Goal: Use online tool/utility: Utilize a website feature to perform a specific function

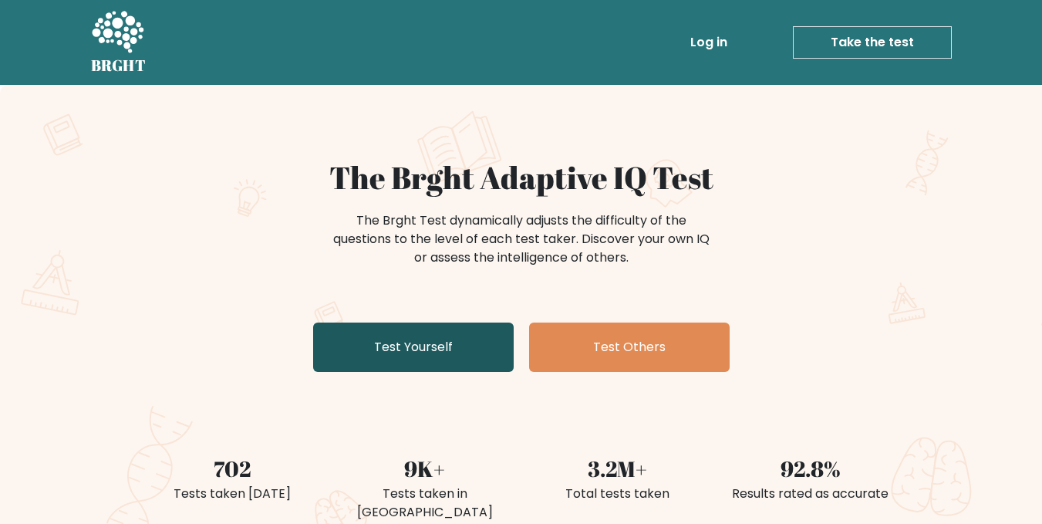
click at [401, 348] on link "Test Yourself" at bounding box center [413, 346] width 201 height 49
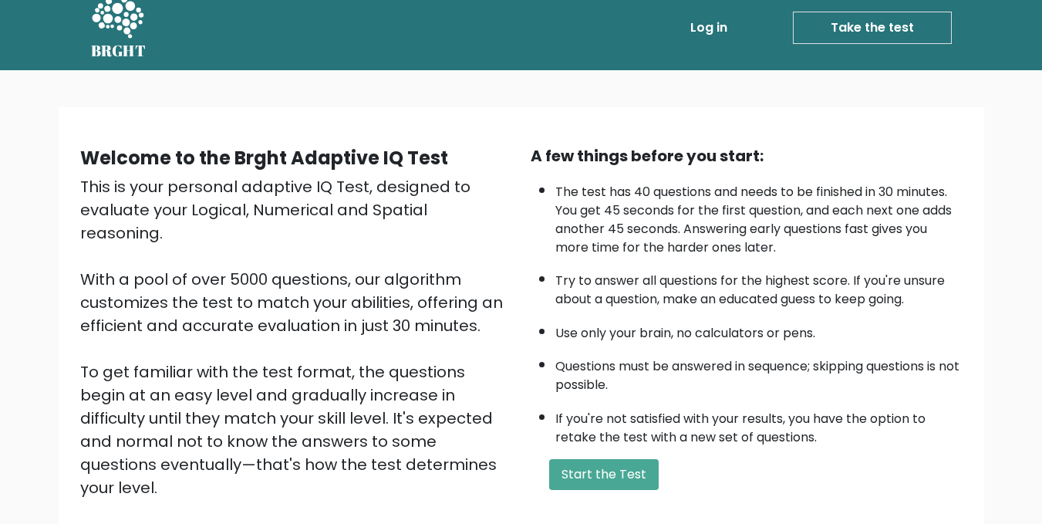
scroll to position [154, 0]
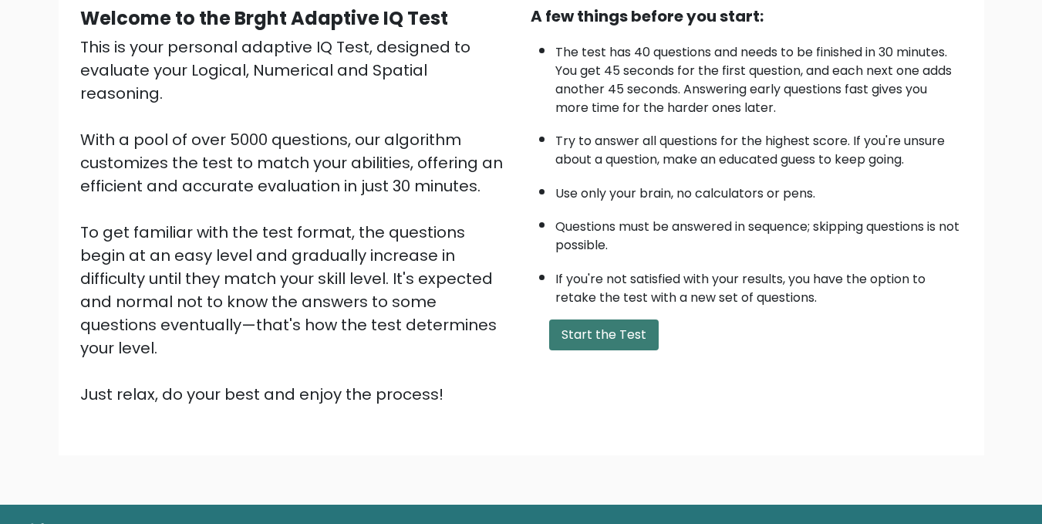
click at [608, 325] on button "Start the Test" at bounding box center [604, 334] width 110 height 31
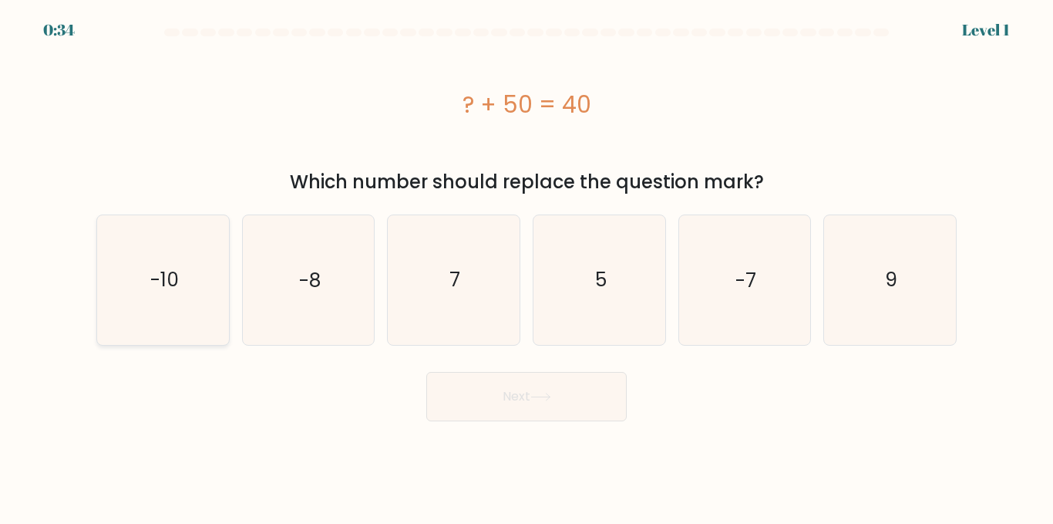
click at [149, 287] on icon "-10" at bounding box center [163, 279] width 129 height 129
click at [527, 266] on input "a. -10" at bounding box center [527, 264] width 1 height 4
radio input "true"
click at [460, 391] on button "Next" at bounding box center [526, 396] width 201 height 49
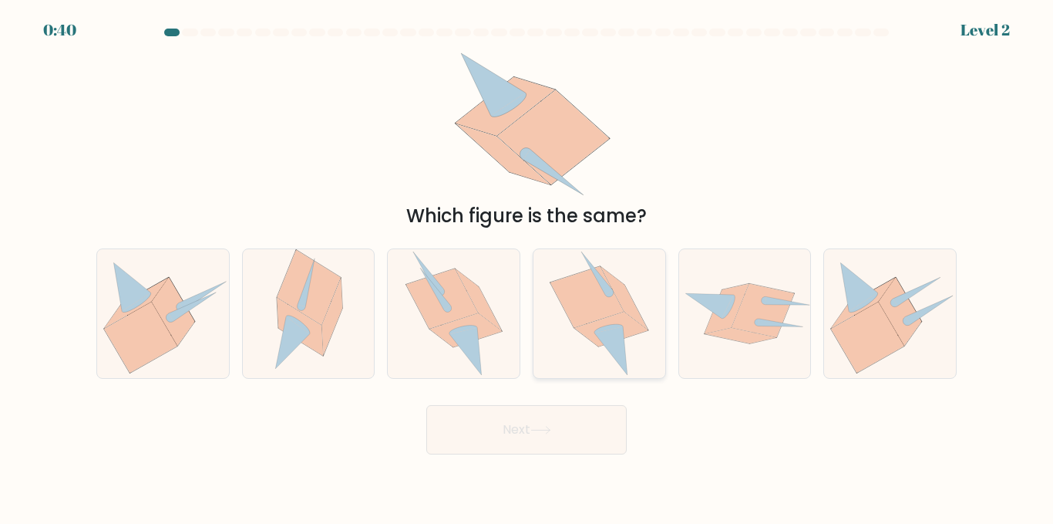
click at [608, 341] on icon at bounding box center [611, 350] width 33 height 49
click at [527, 266] on input "d." at bounding box center [527, 264] width 1 height 4
radio input "true"
click at [596, 426] on button "Next" at bounding box center [526, 429] width 201 height 49
